Goal: Task Accomplishment & Management: Use online tool/utility

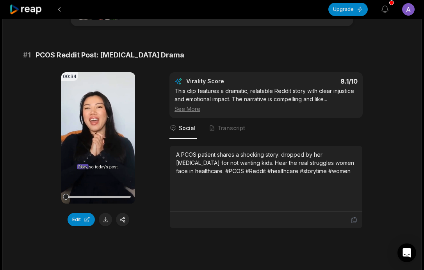
scroll to position [32, 0]
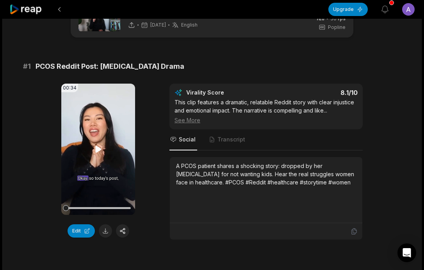
click at [87, 157] on video "Your browser does not support mp4 format." at bounding box center [98, 149] width 74 height 131
click at [86, 157] on video "Your browser does not support mp4 format." at bounding box center [98, 149] width 74 height 131
click at [126, 207] on div at bounding box center [98, 208] width 65 height 2
drag, startPoint x: 84, startPoint y: 209, endPoint x: 113, endPoint y: 208, distance: 29.7
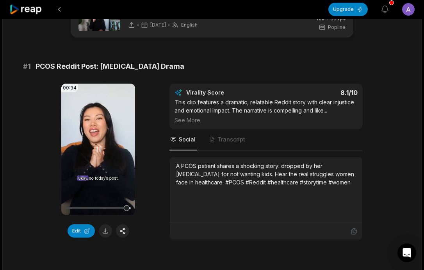
click at [123, 208] on div at bounding box center [126, 208] width 6 height 6
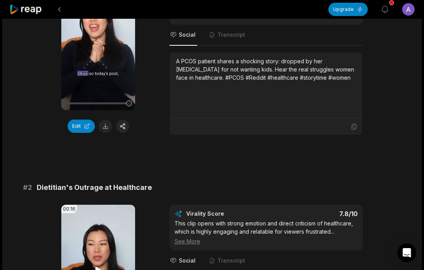
scroll to position [97, 0]
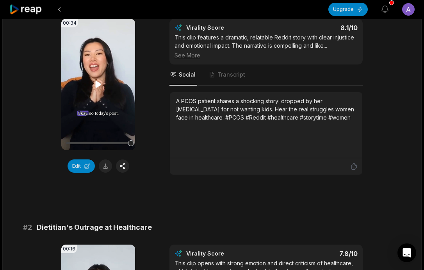
click at [125, 145] on div at bounding box center [98, 143] width 65 height 14
click at [122, 146] on div at bounding box center [98, 143] width 65 height 14
click at [120, 145] on div at bounding box center [121, 143] width 6 height 6
click at [85, 165] on button "Edit" at bounding box center [81, 165] width 27 height 13
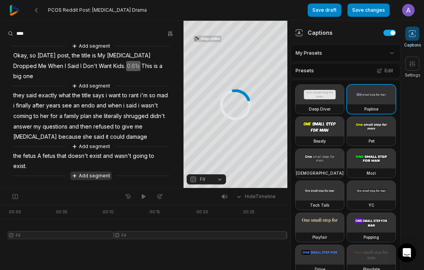
click at [93, 176] on button "Add segment" at bounding box center [90, 176] width 41 height 9
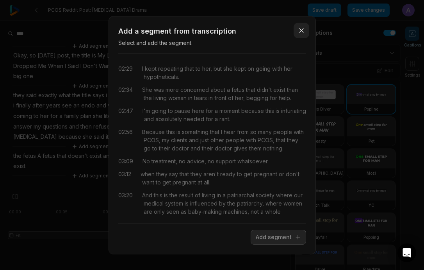
click at [302, 31] on icon "button" at bounding box center [302, 31] width 4 height 4
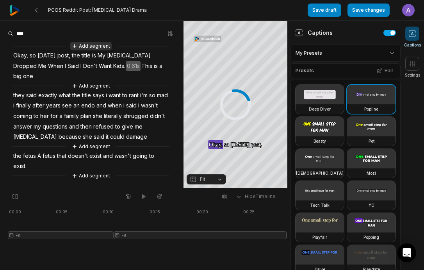
click at [87, 48] on button "Add segment" at bounding box center [90, 46] width 41 height 9
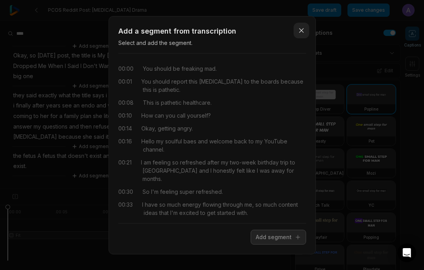
click at [299, 27] on icon "button" at bounding box center [302, 31] width 8 height 8
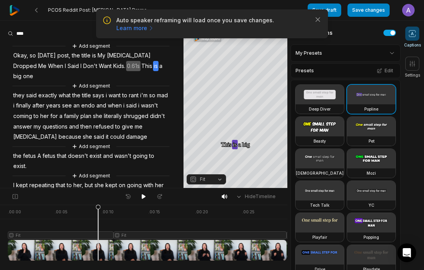
click at [138, 67] on span "0.61s" at bounding box center [133, 66] width 14 height 11
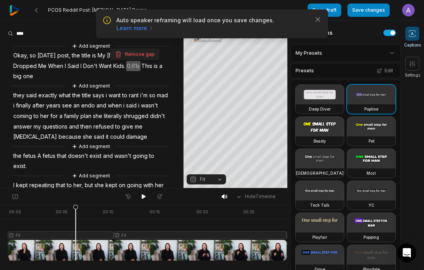
click at [132, 89] on div "Add segment" at bounding box center [91, 86] width 157 height 9
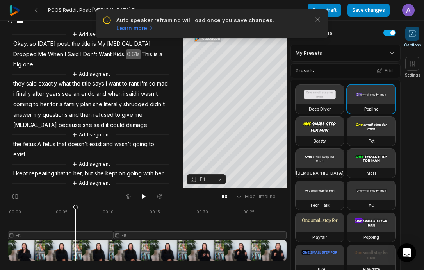
scroll to position [18, 0]
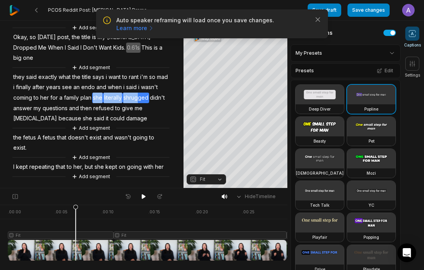
drag, startPoint x: 112, startPoint y: 97, endPoint x: 158, endPoint y: 98, distance: 45.7
click at [158, 98] on div "Add segment Okay, so today's post, the title is My Endocrinologist Dropped Me W…" at bounding box center [92, 101] width 184 height 157
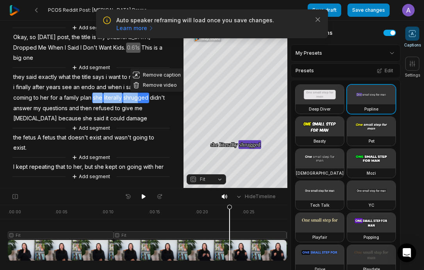
click at [92, 102] on span "plan" at bounding box center [86, 98] width 13 height 11
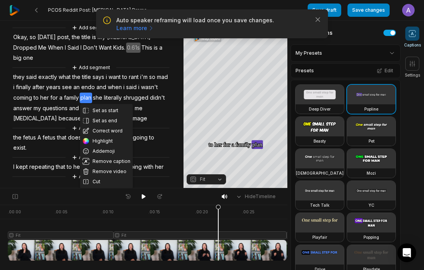
click at [38, 71] on div "Add segment" at bounding box center [91, 67] width 157 height 9
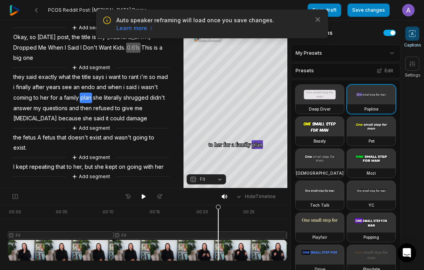
click at [153, 245] on div at bounding box center [184, 233] width 353 height 56
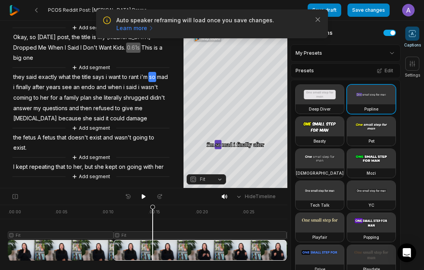
scroll to position [45, 0]
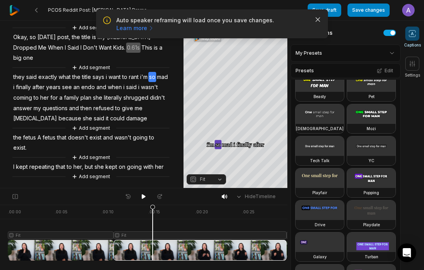
click at [318, 23] on icon "button" at bounding box center [318, 20] width 8 height 8
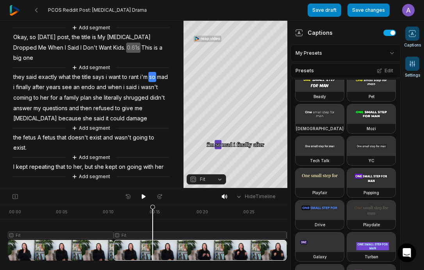
click at [418, 65] on span at bounding box center [413, 64] width 14 height 14
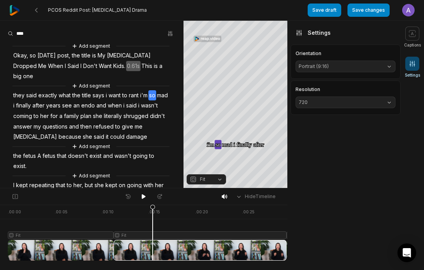
scroll to position [18, 0]
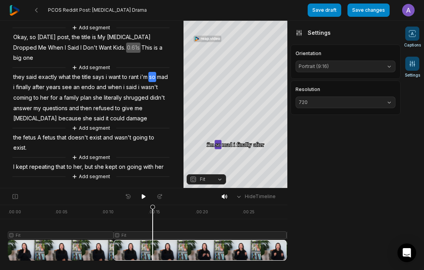
click at [414, 38] on span at bounding box center [413, 34] width 14 height 14
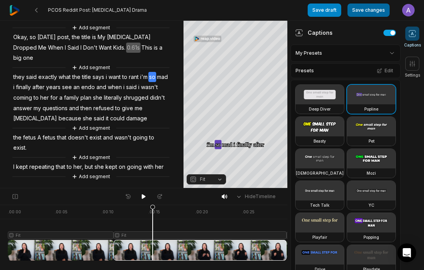
click at [380, 10] on button "Save changes" at bounding box center [369, 10] width 42 height 13
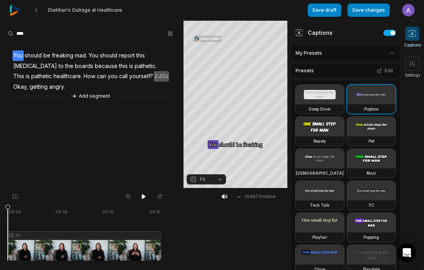
scroll to position [40, 0]
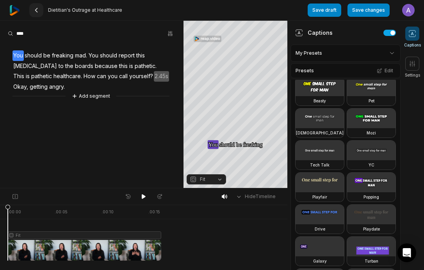
click at [34, 11] on icon at bounding box center [36, 10] width 6 height 6
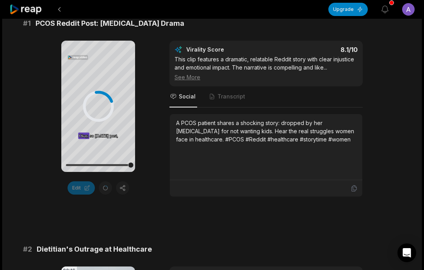
scroll to position [400, 0]
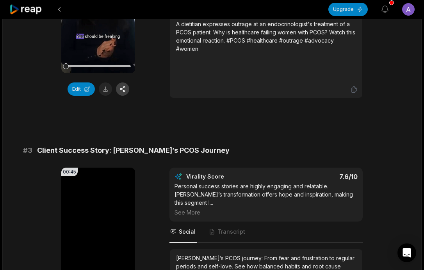
click at [124, 87] on button at bounding box center [122, 88] width 13 height 13
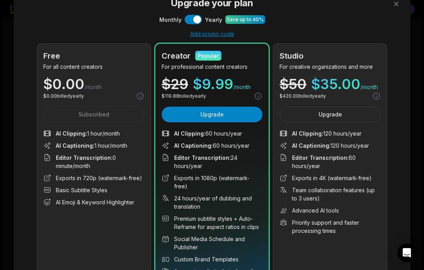
scroll to position [45, 0]
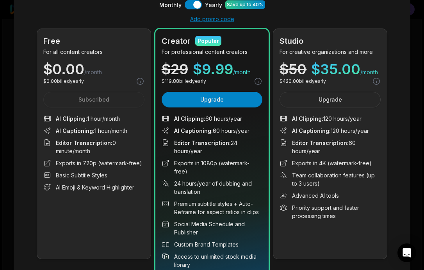
drag, startPoint x: 88, startPoint y: 121, endPoint x: 131, endPoint y: 128, distance: 43.9
click at [131, 128] on ul "AI Clipping : 1 hour/month AI Captioning : 1 hour/month Editor Transcription : …" at bounding box center [93, 152] width 101 height 77
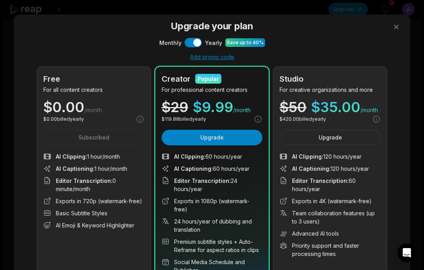
scroll to position [0, 0]
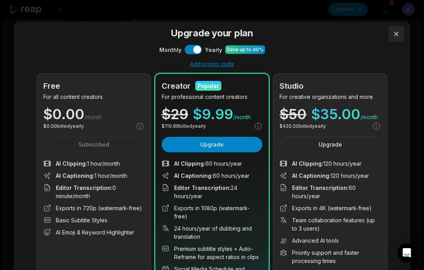
click at [397, 35] on button at bounding box center [397, 34] width 16 height 16
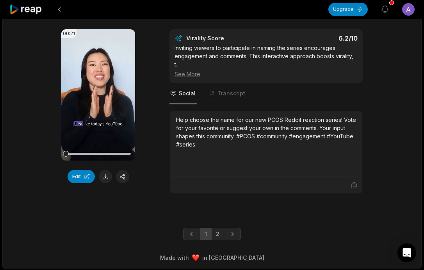
scroll to position [2128, 0]
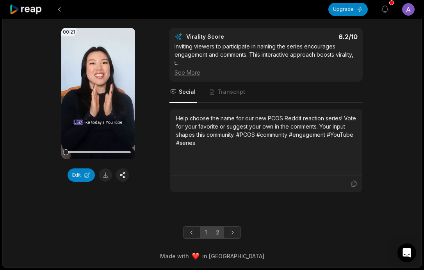
click at [216, 229] on link "2" at bounding box center [217, 232] width 13 height 13
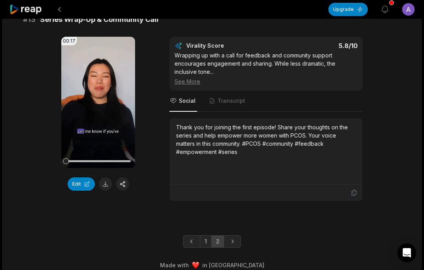
scroll to position [556, 0]
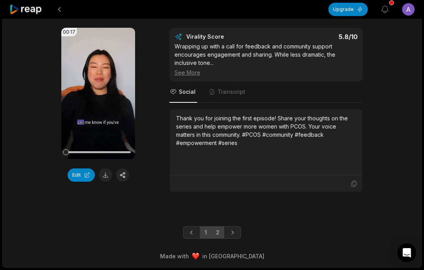
click at [208, 235] on link "1" at bounding box center [206, 232] width 12 height 13
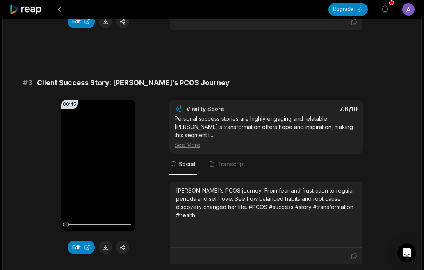
scroll to position [468, 0]
